Goal: Task Accomplishment & Management: Manage account settings

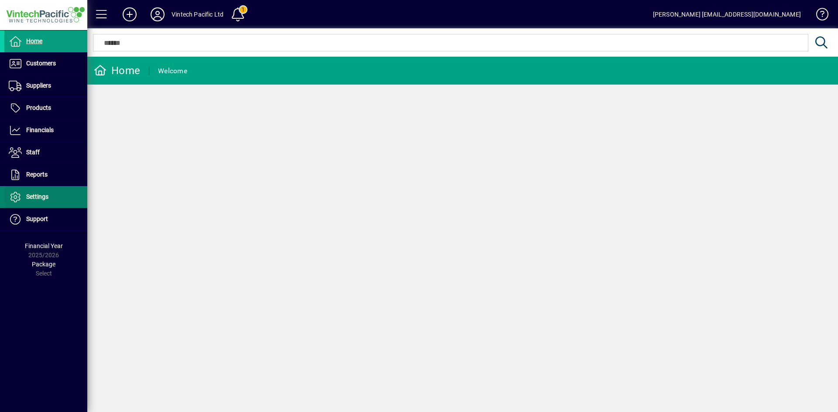
click at [34, 196] on span "Settings" at bounding box center [37, 196] width 22 height 7
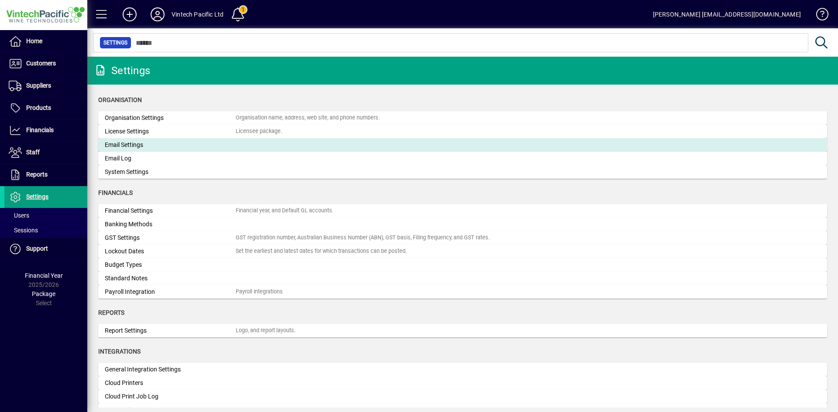
click at [127, 147] on div "Email Settings" at bounding box center [170, 144] width 131 height 9
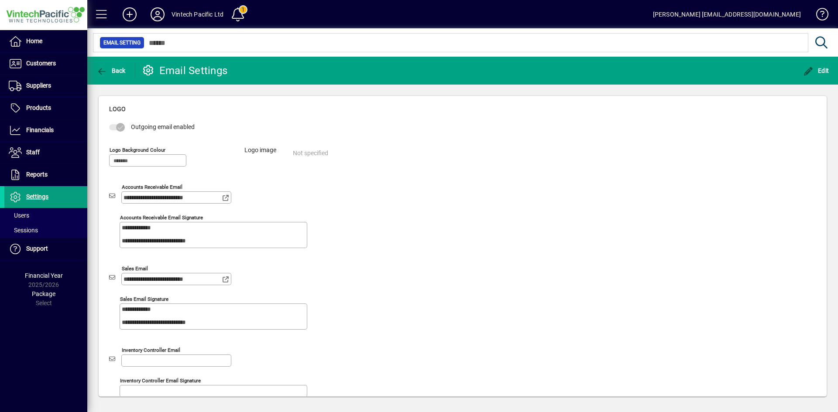
click at [102, 14] on span at bounding box center [101, 14] width 21 height 21
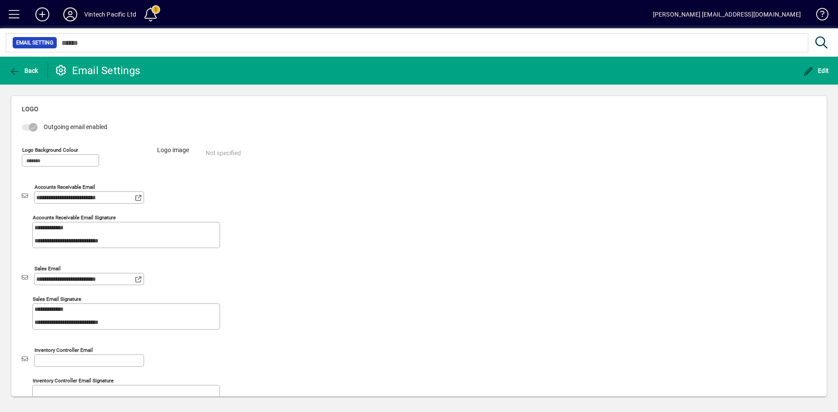
click at [72, 10] on icon at bounding box center [70, 14] width 17 height 14
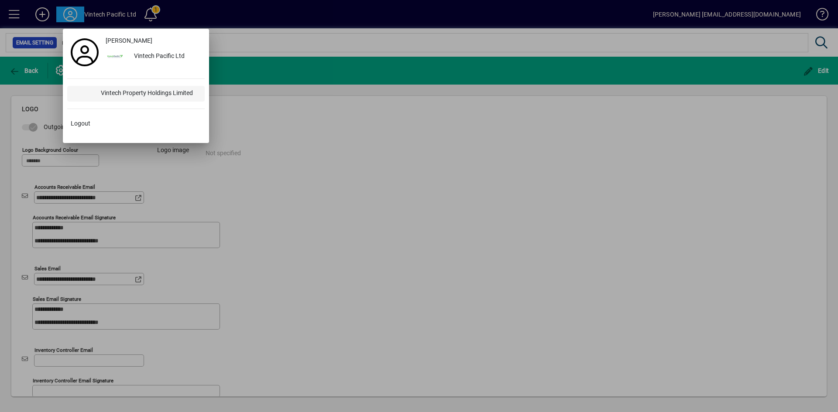
click at [127, 87] on div "Vintech Property Holdings Limited" at bounding box center [149, 94] width 111 height 16
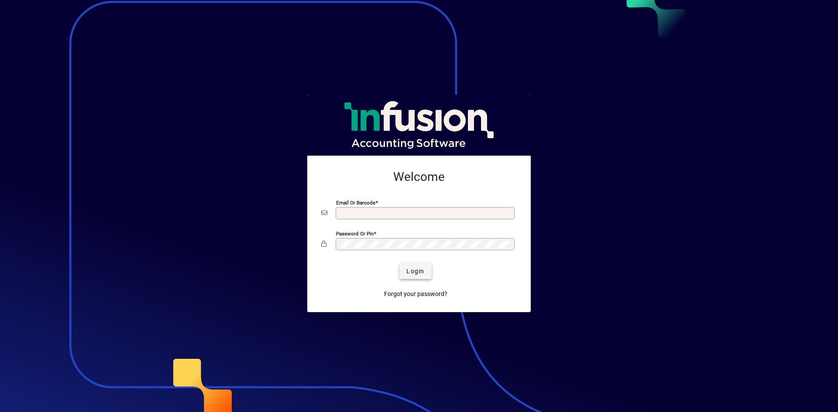
type input "**********"
click at [425, 269] on span "submit" at bounding box center [415, 271] width 32 height 21
